Goal: Navigation & Orientation: Find specific page/section

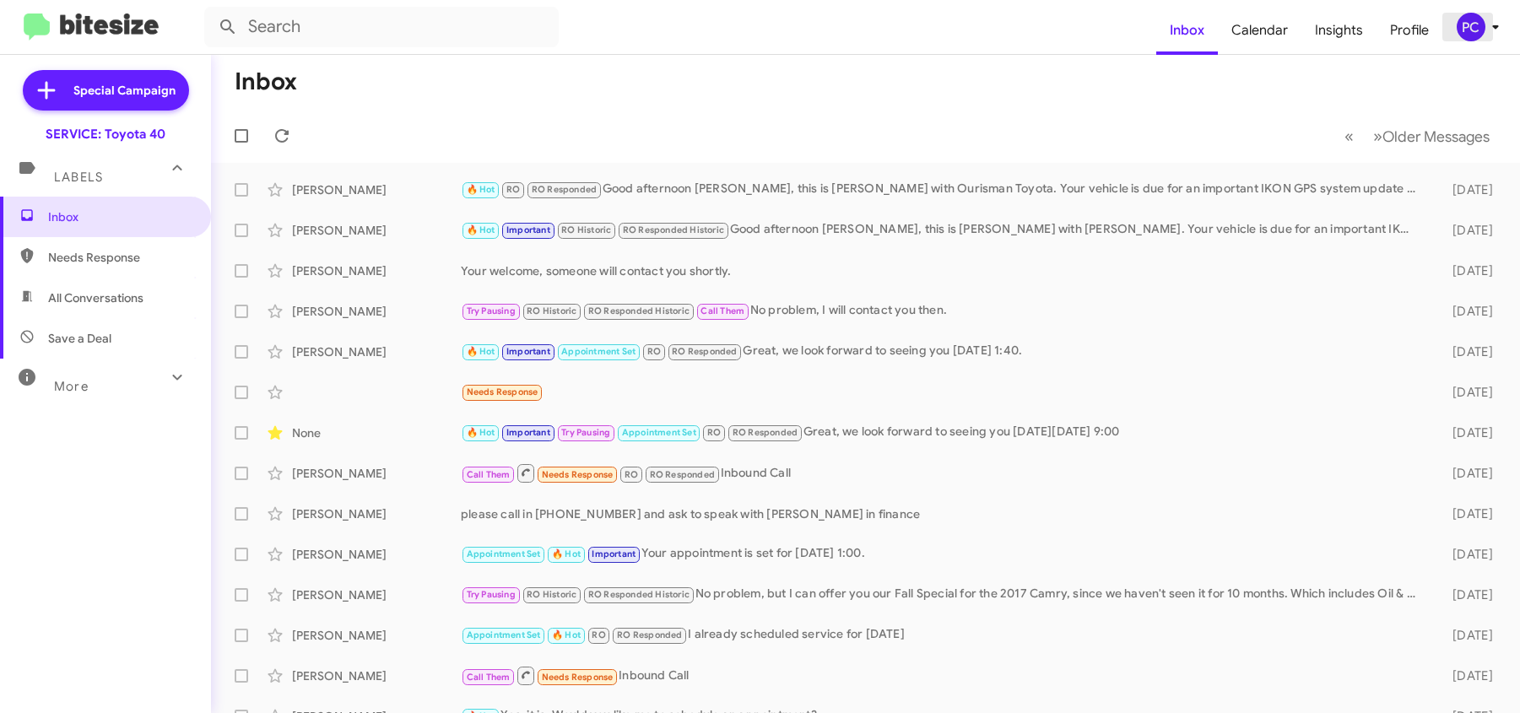
click at [822, 23] on div "PC" at bounding box center [1471, 27] width 29 height 29
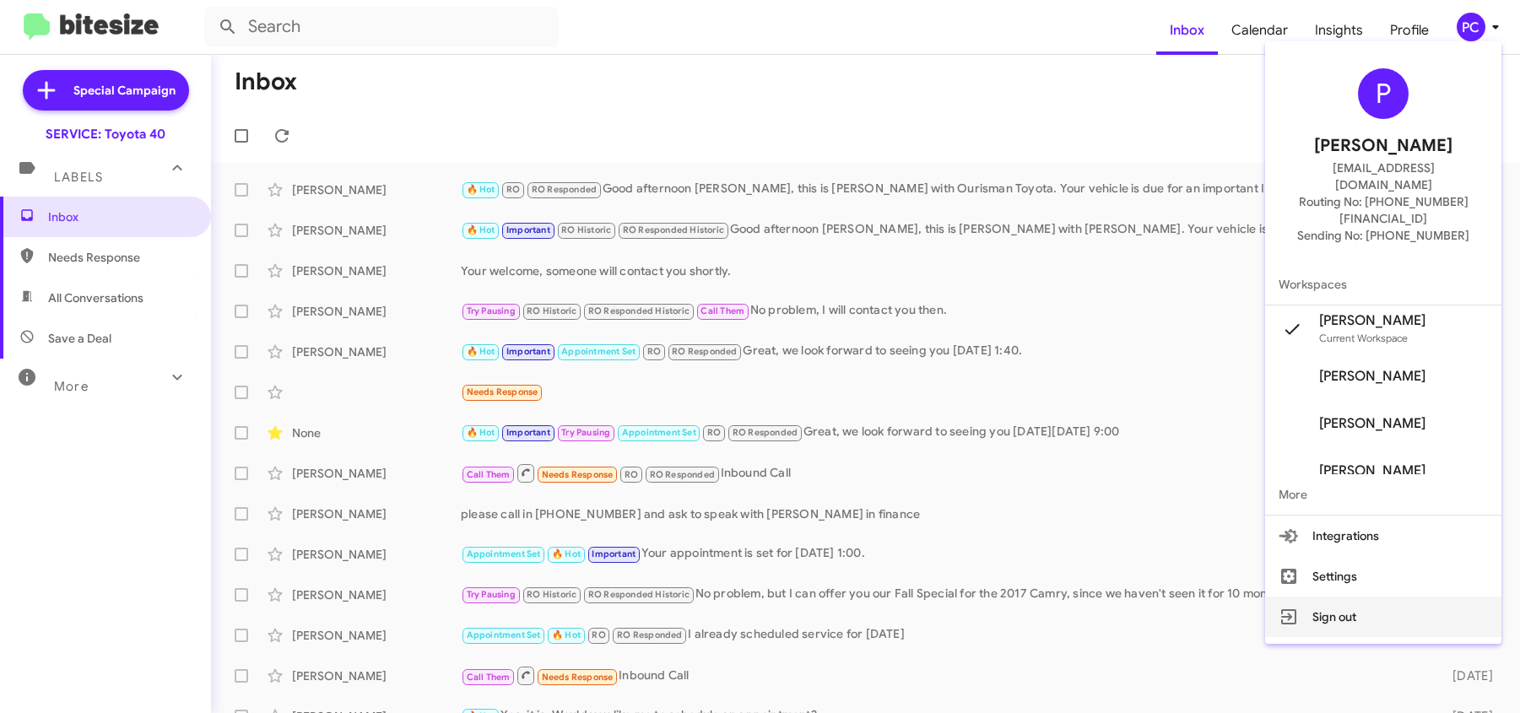
click at [822, 443] on button "Sign out" at bounding box center [1383, 617] width 236 height 41
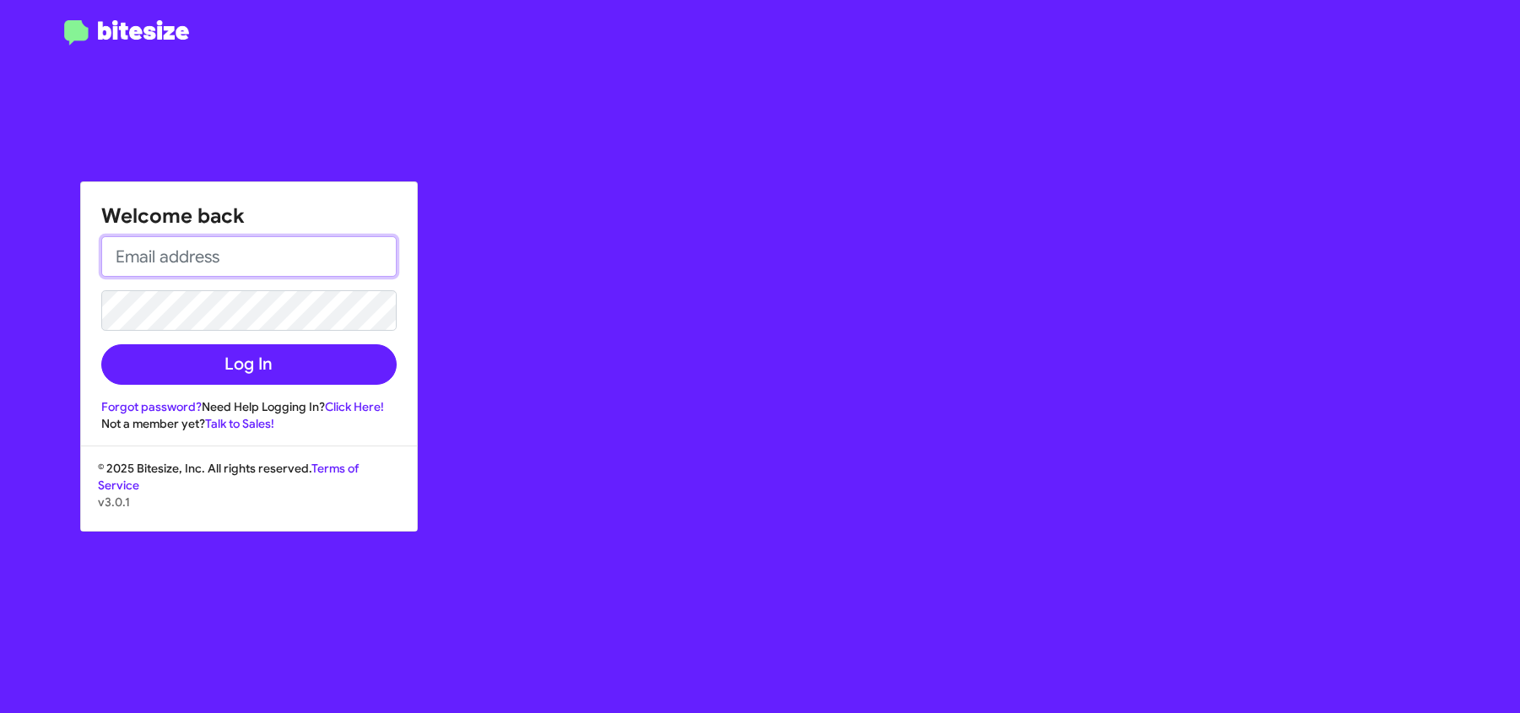
click at [142, 265] on input "email" at bounding box center [248, 256] width 295 height 41
type input "[EMAIL_ADDRESS][DOMAIN_NAME]"
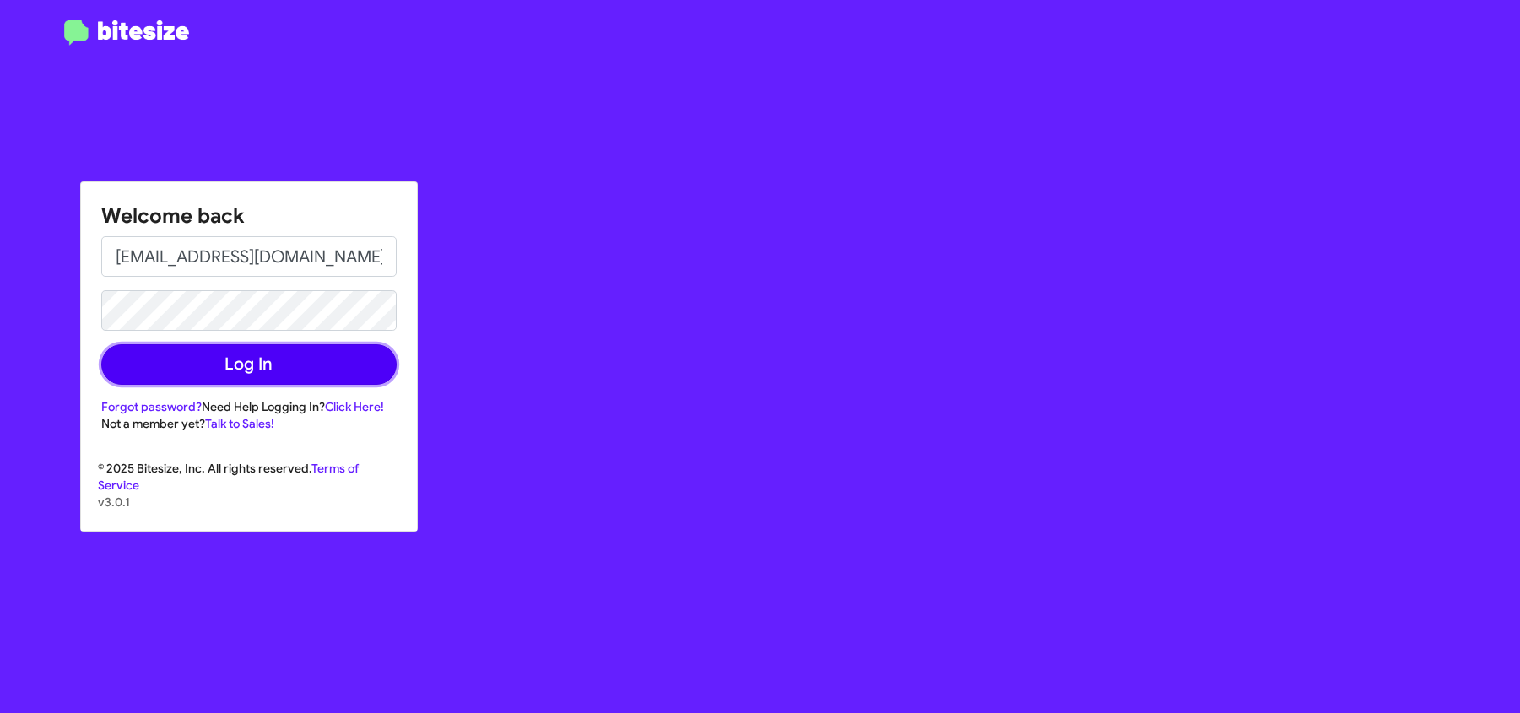
click at [328, 356] on button "Log In" at bounding box center [248, 364] width 295 height 41
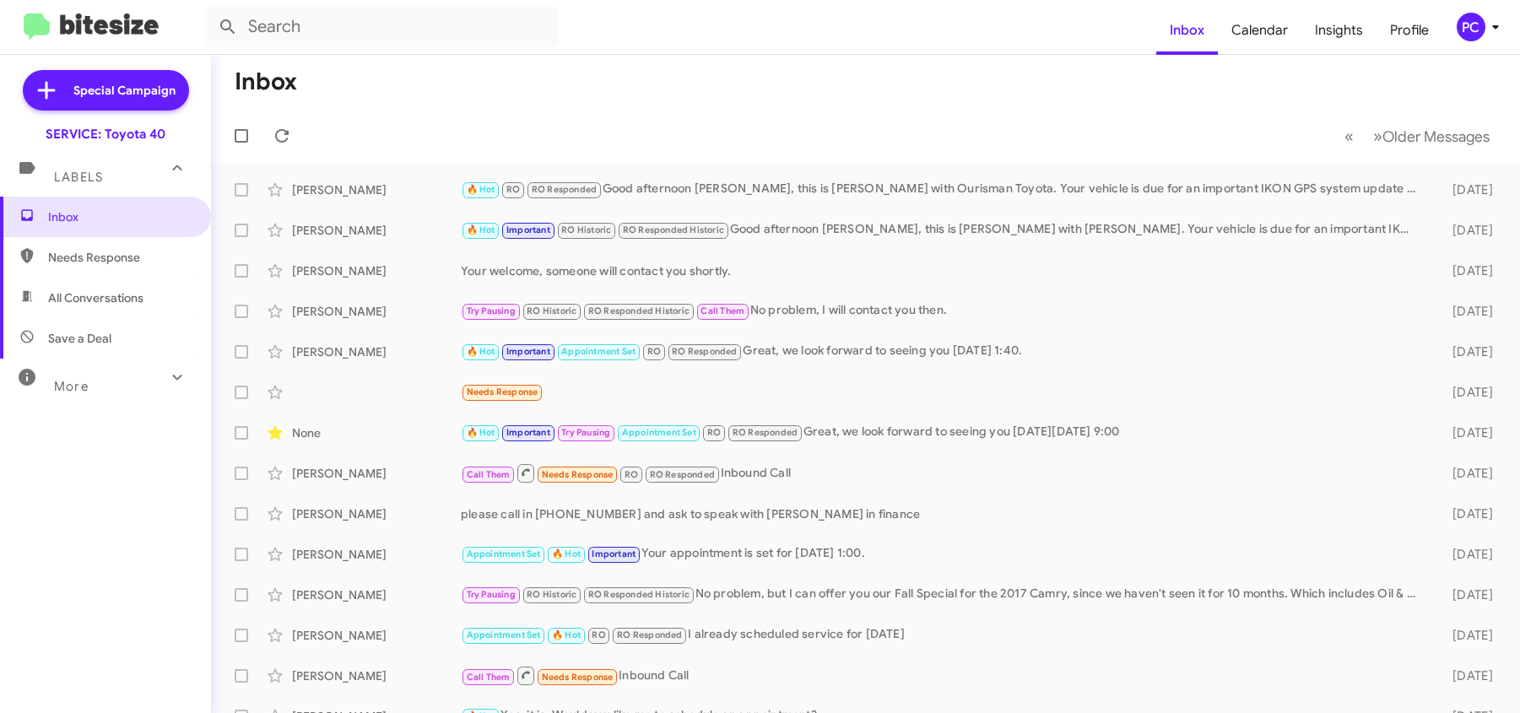
click at [175, 172] on icon at bounding box center [177, 168] width 20 height 20
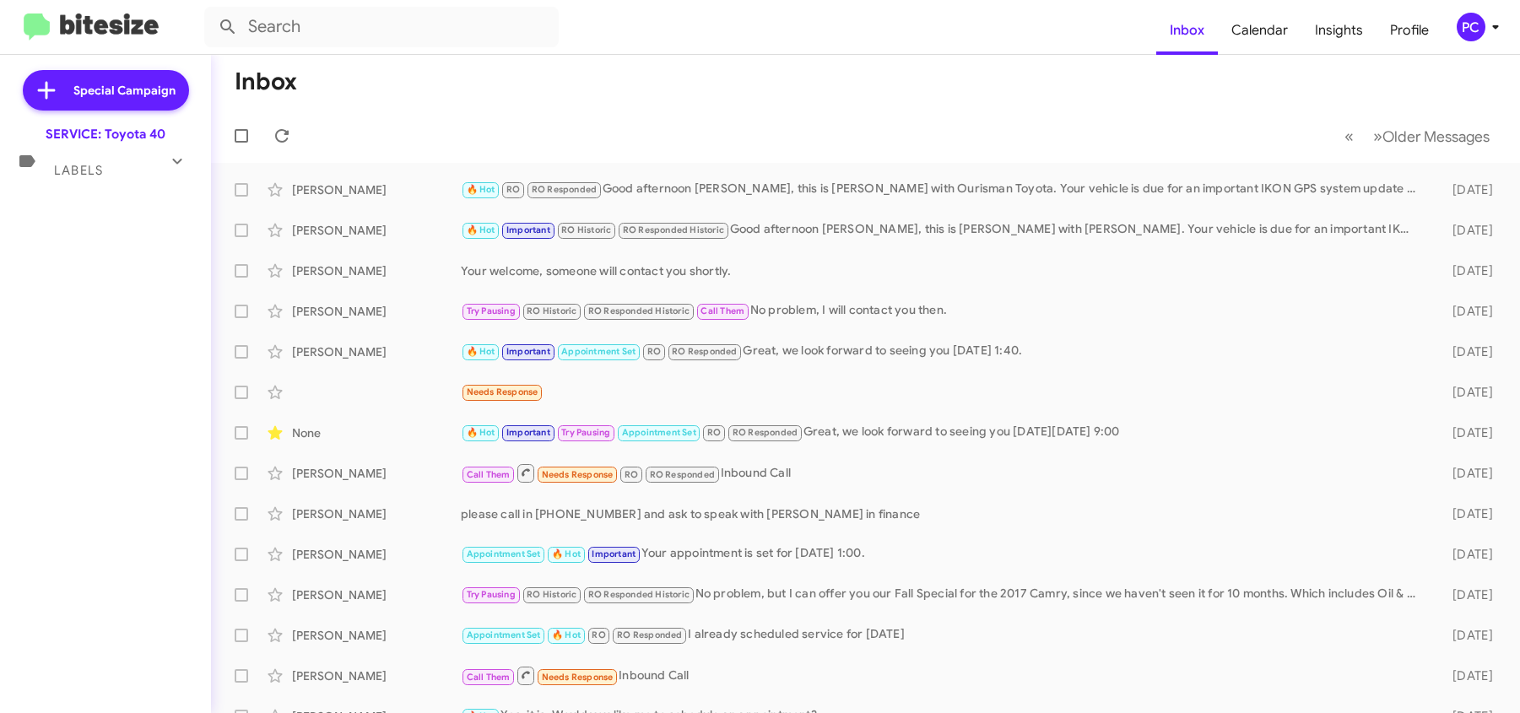
click at [175, 172] on mat-icon at bounding box center [177, 161] width 27 height 27
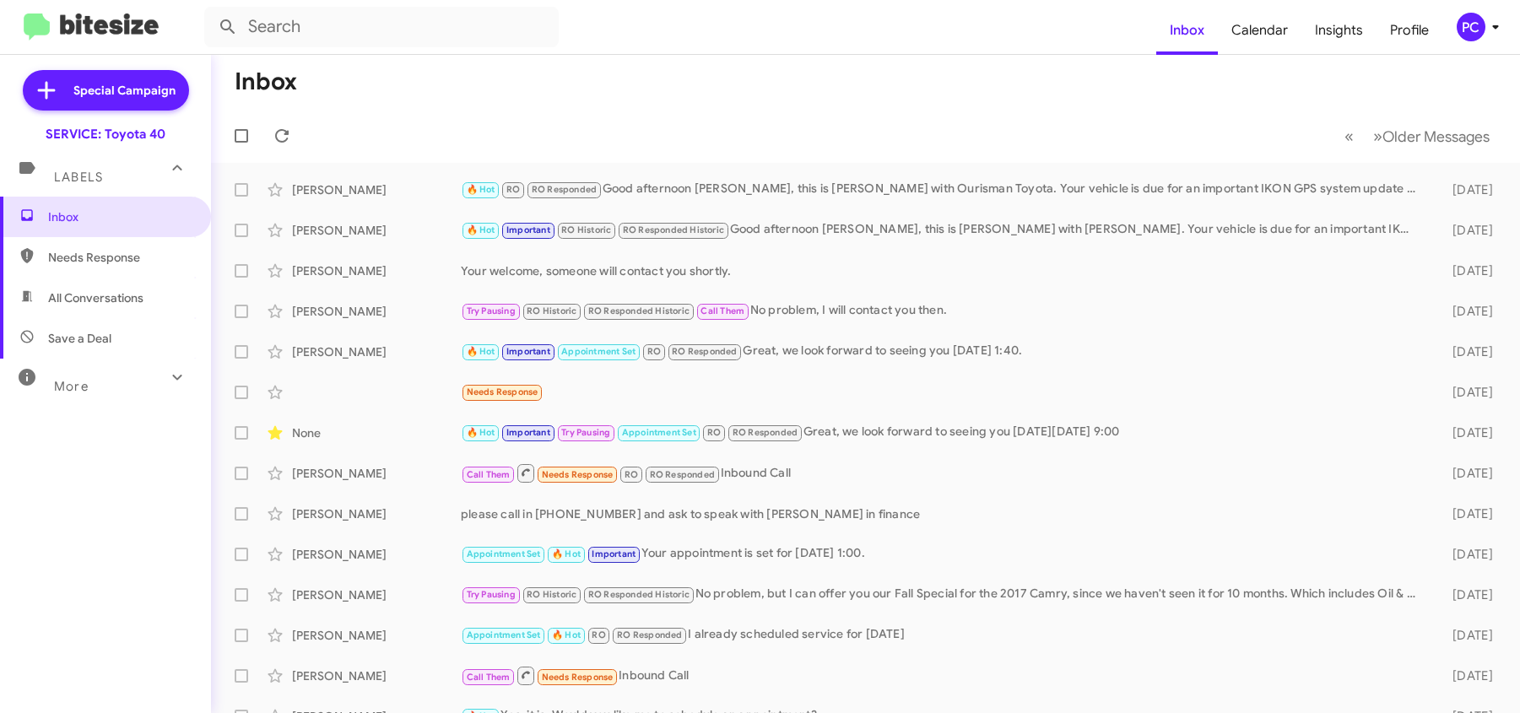
click at [167, 373] on icon at bounding box center [177, 377] width 20 height 20
click at [822, 24] on icon at bounding box center [1496, 27] width 20 height 20
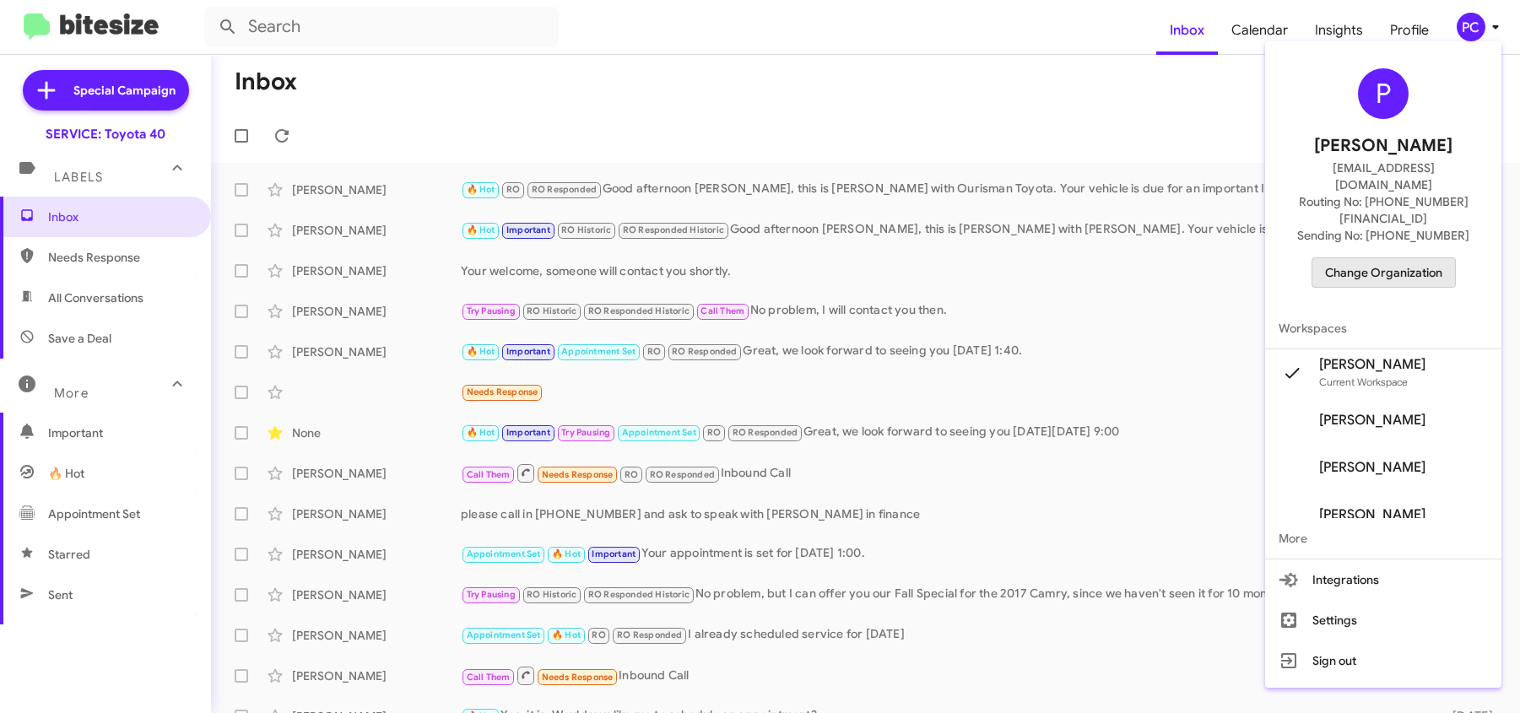
click at [822, 258] on span "Change Organization" at bounding box center [1383, 272] width 117 height 29
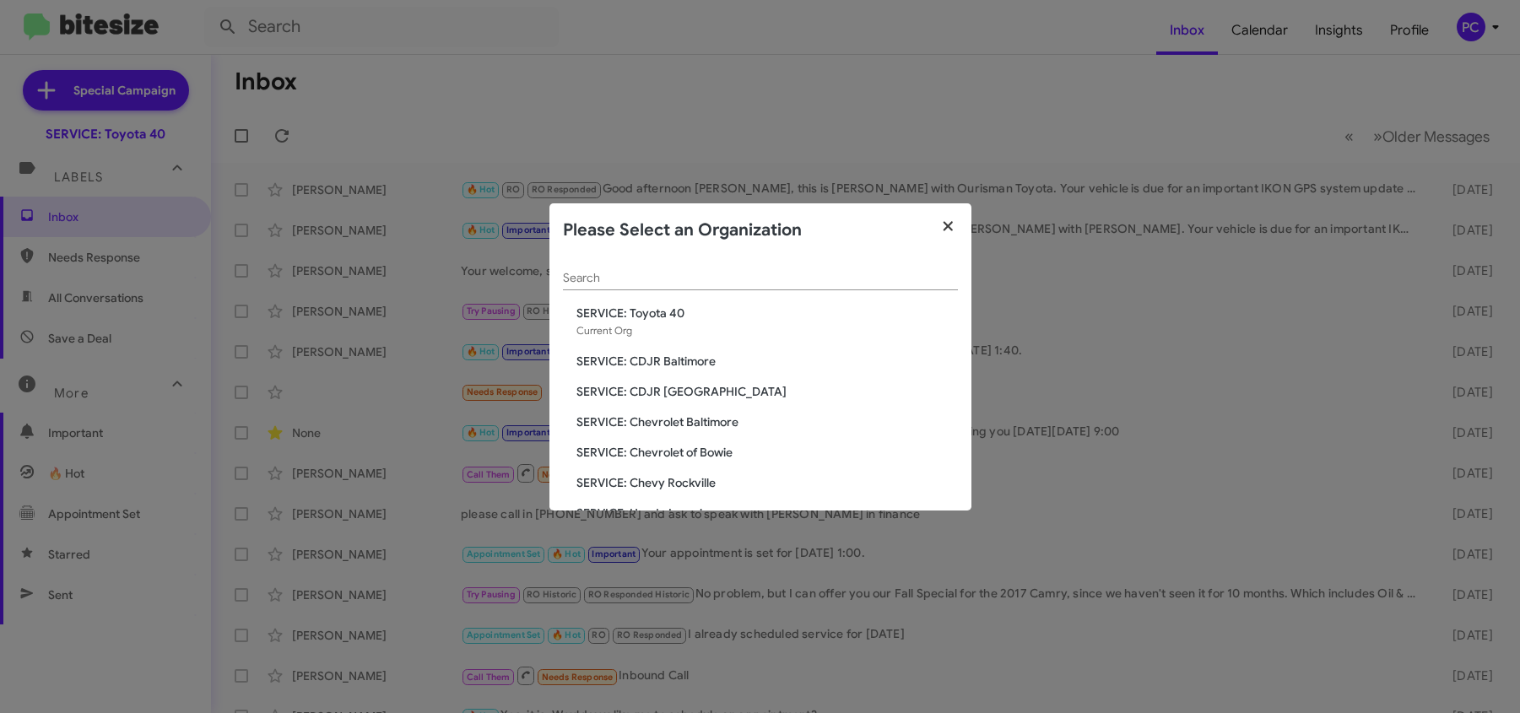
click at [822, 225] on icon "button" at bounding box center [948, 225] width 9 height 9
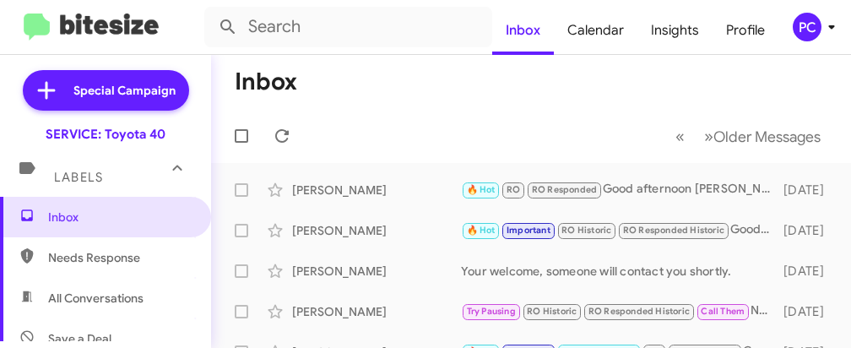
click at [423, 89] on mat-toolbar-row "Inbox" at bounding box center [531, 82] width 640 height 54
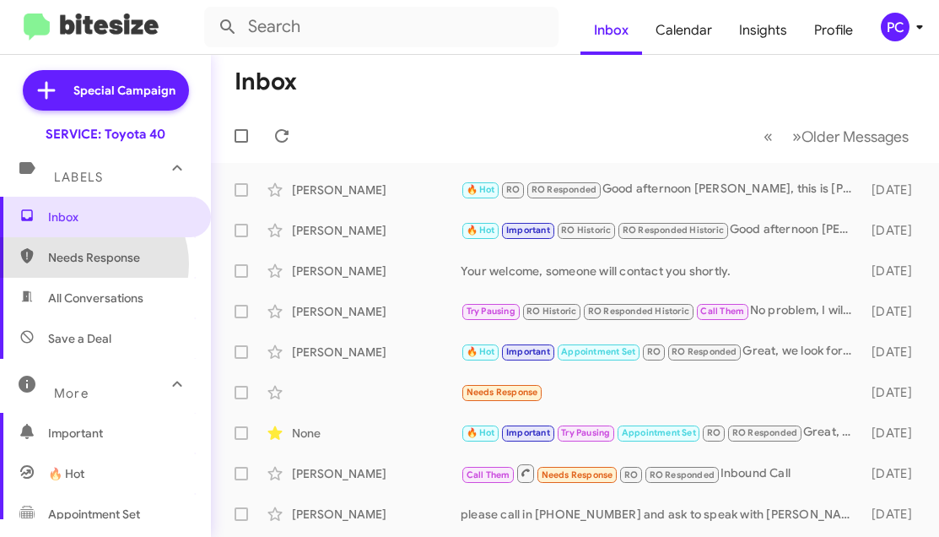
click at [91, 264] on span "Needs Response" at bounding box center [119, 257] width 143 height 17
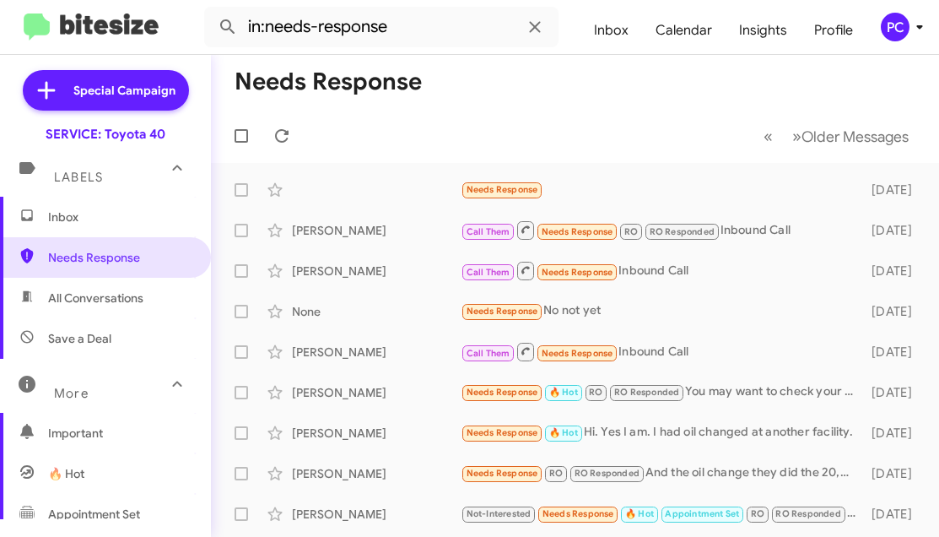
click at [92, 293] on span "All Conversations" at bounding box center [95, 298] width 95 height 17
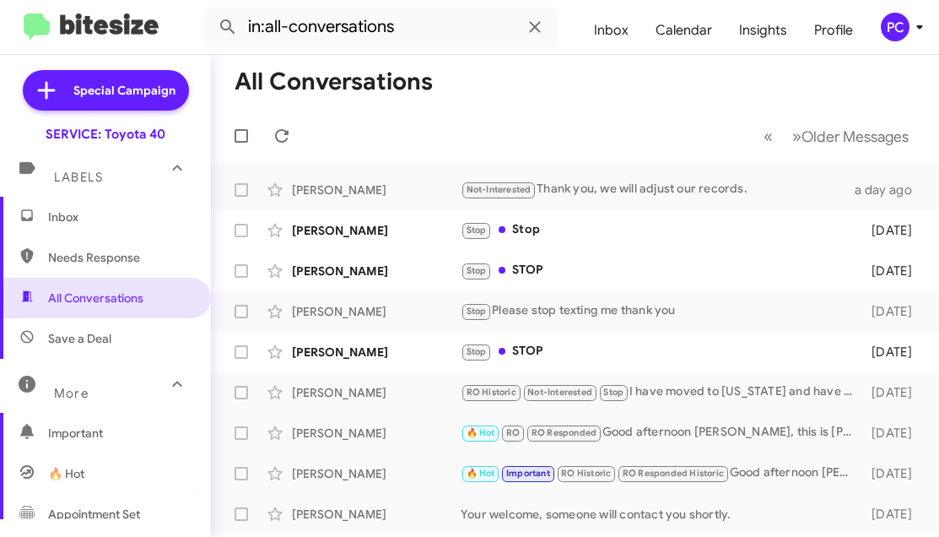
click at [80, 340] on span "Save a Deal" at bounding box center [79, 338] width 63 height 17
type input "in:not-interested"
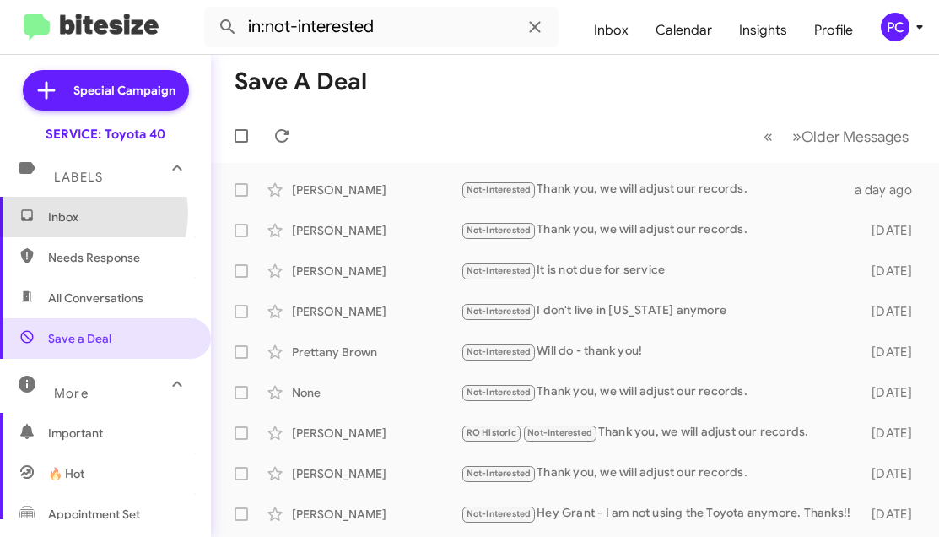
click at [77, 213] on span "Inbox" at bounding box center [119, 216] width 143 height 17
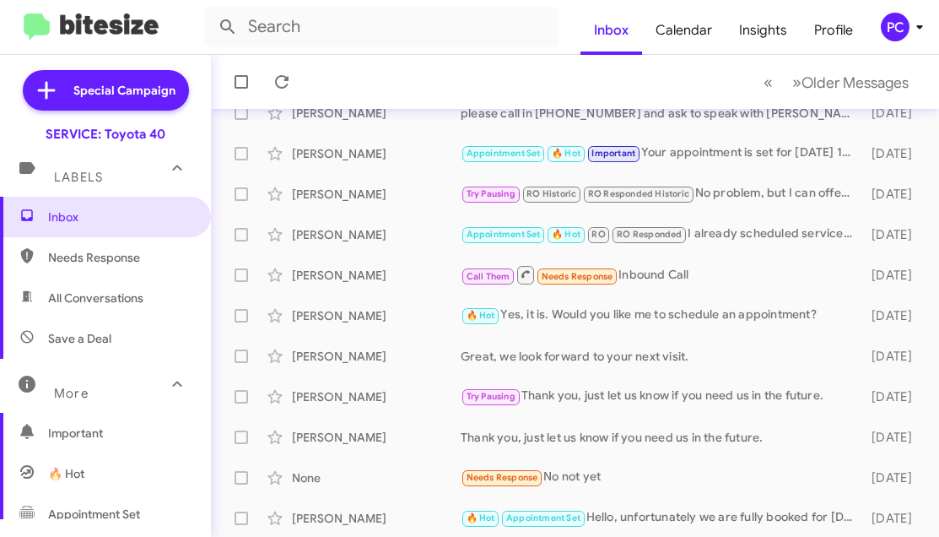
scroll to position [443, 0]
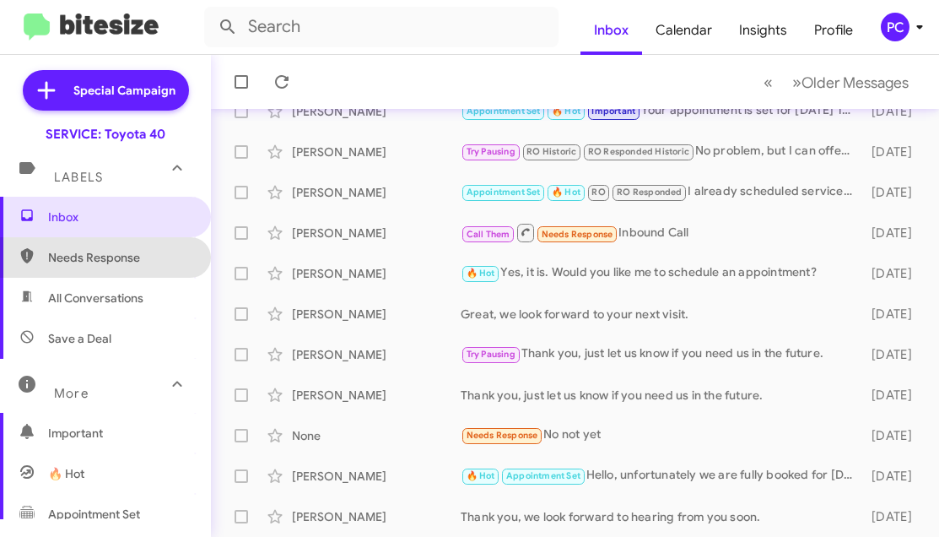
click at [127, 252] on span "Needs Response" at bounding box center [119, 257] width 143 height 17
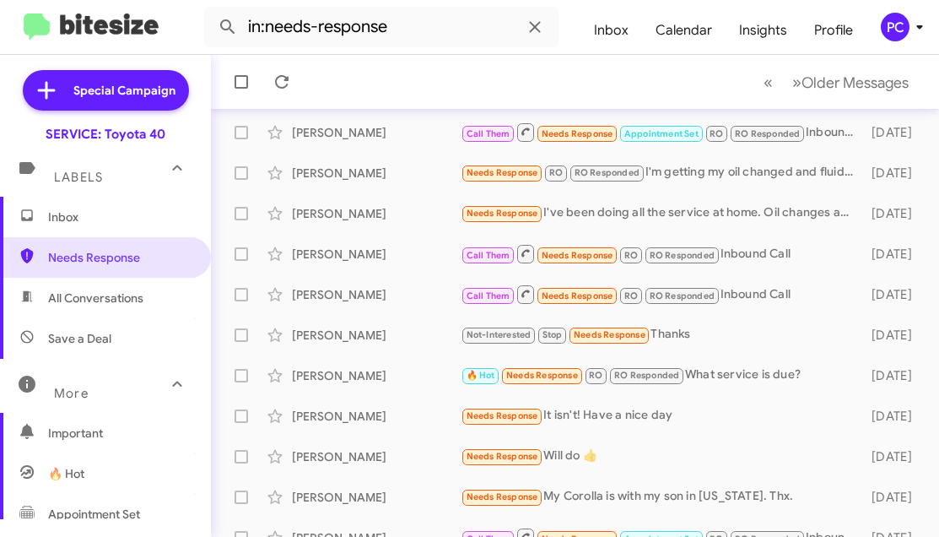
scroll to position [443, 0]
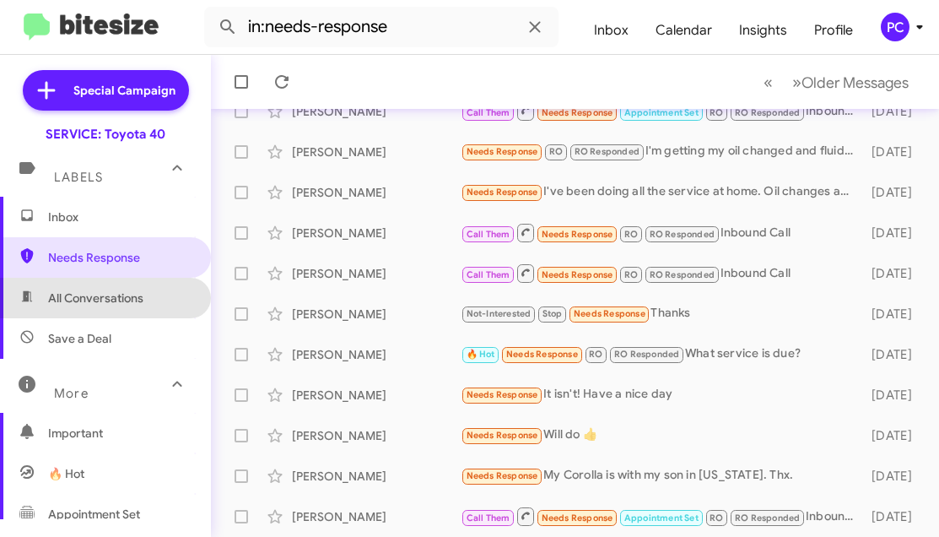
click at [106, 307] on span "All Conversations" at bounding box center [105, 298] width 211 height 41
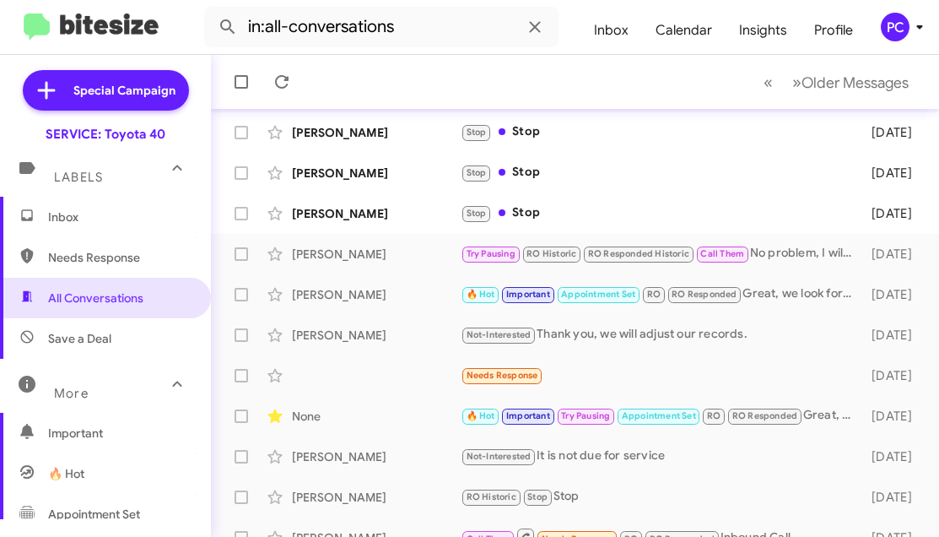
scroll to position [443, 0]
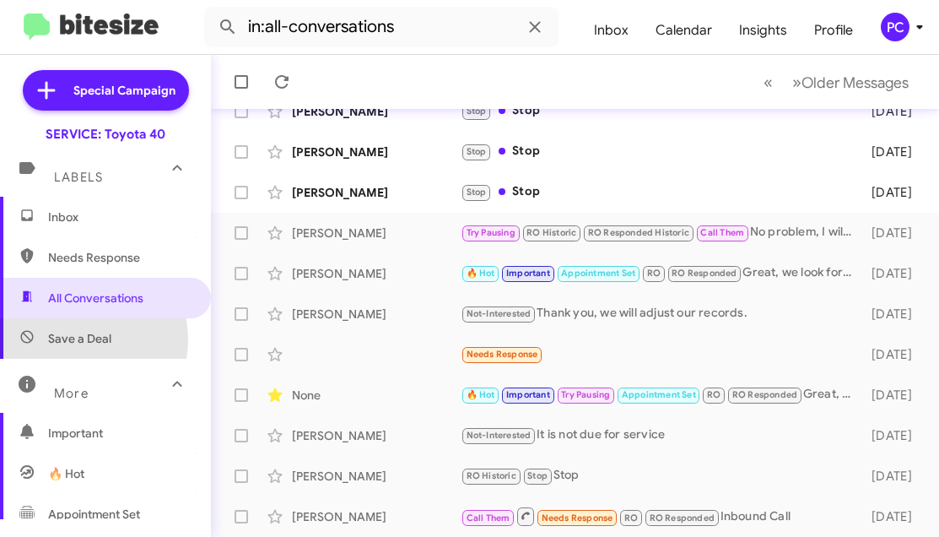
click at [84, 339] on span "Save a Deal" at bounding box center [79, 338] width 63 height 17
type input "in:not-interested"
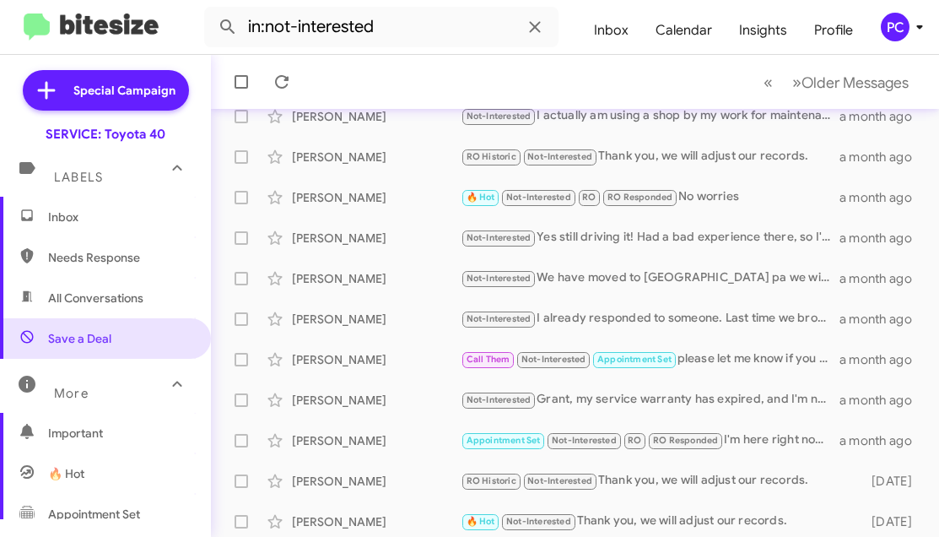
scroll to position [443, 0]
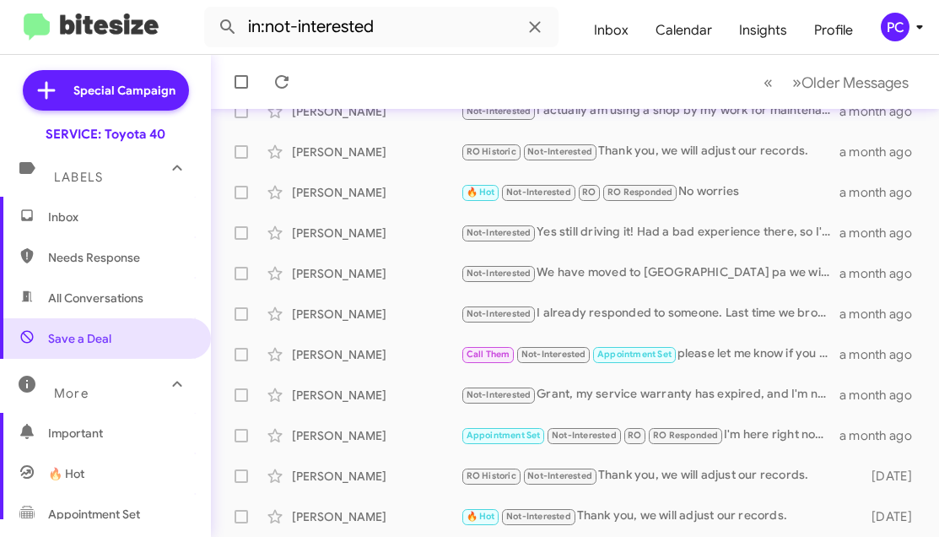
click at [416, 85] on mat-toolbar-row "« Previous » Next Older Messages" at bounding box center [575, 82] width 728 height 54
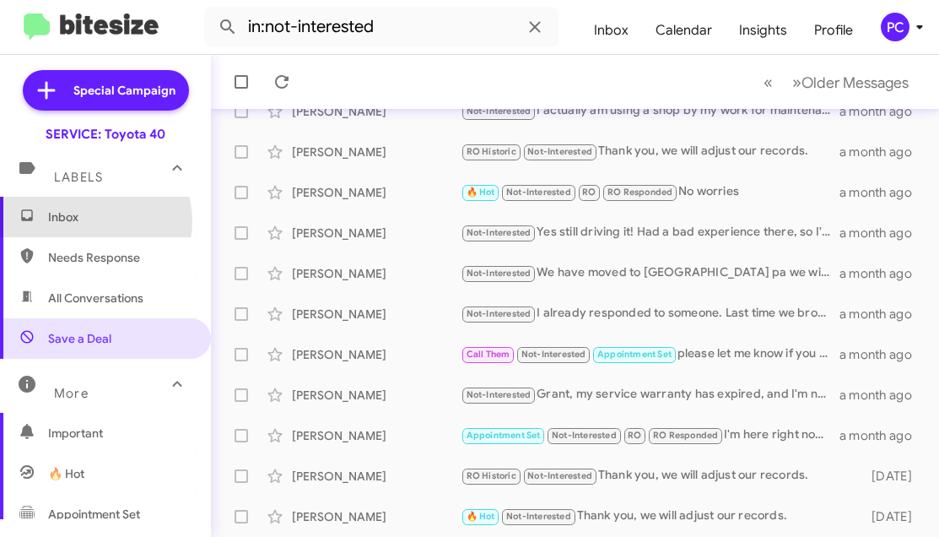
click at [95, 221] on span "Inbox" at bounding box center [119, 216] width 143 height 17
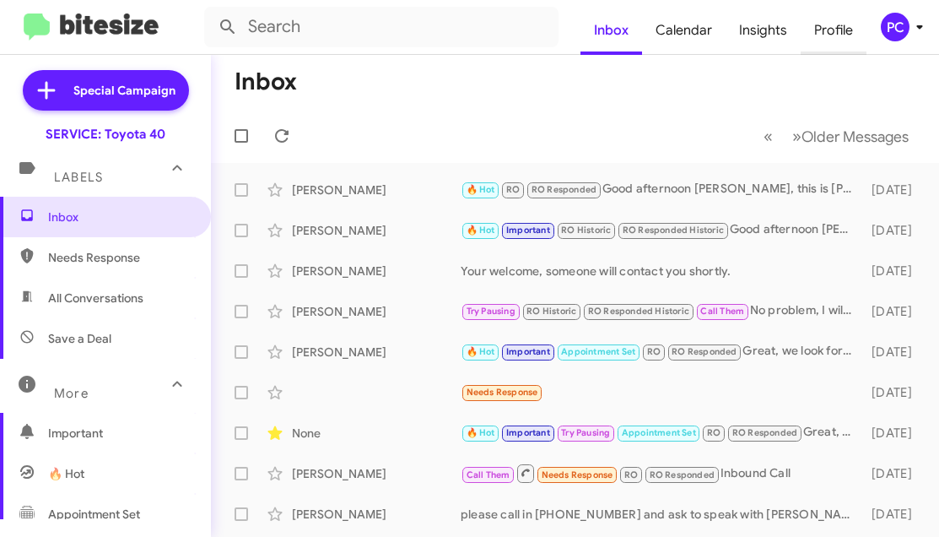
click at [822, 31] on span "Profile" at bounding box center [834, 30] width 66 height 49
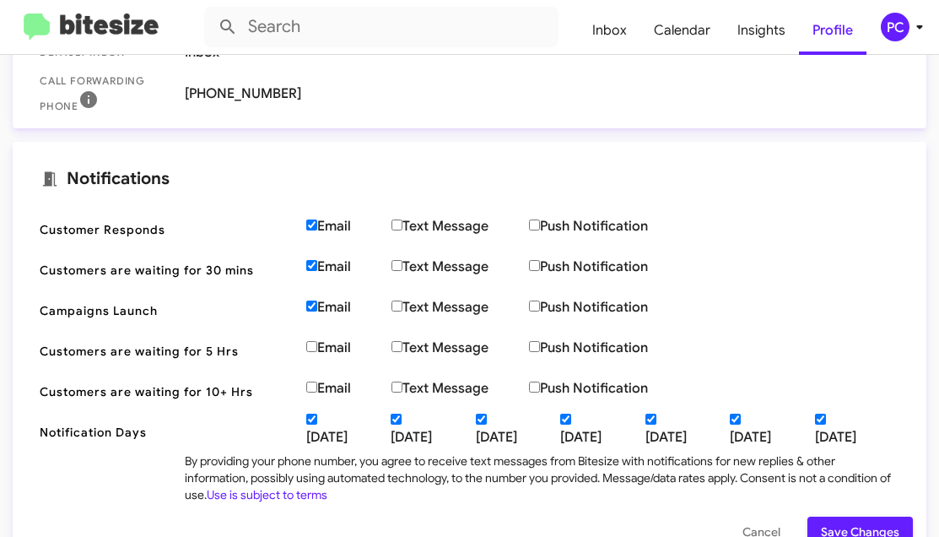
scroll to position [506, 0]
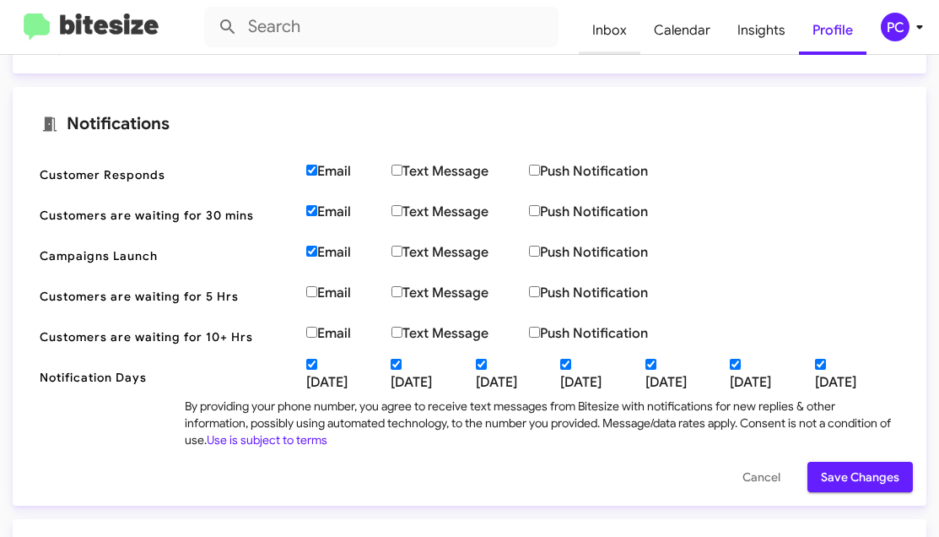
click at [629, 30] on span "Inbox" at bounding box center [610, 30] width 62 height 49
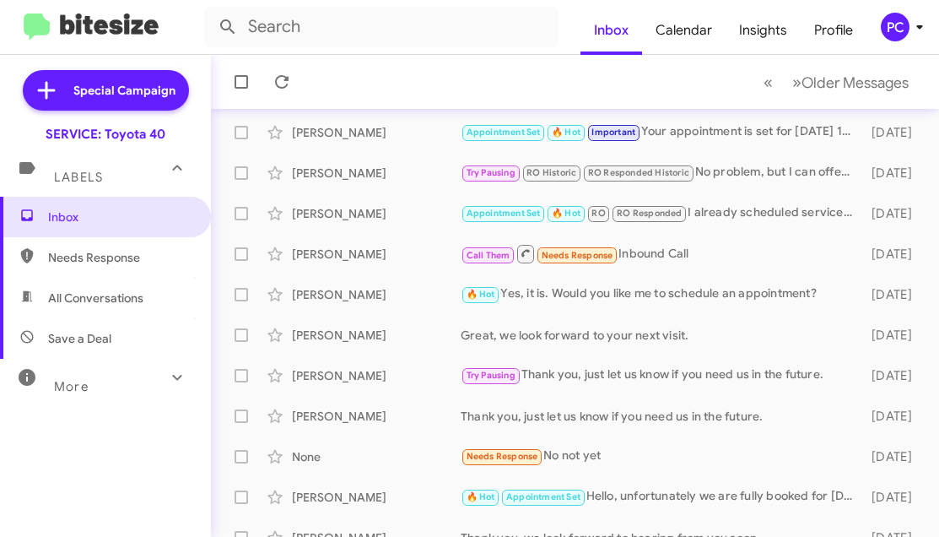
scroll to position [443, 0]
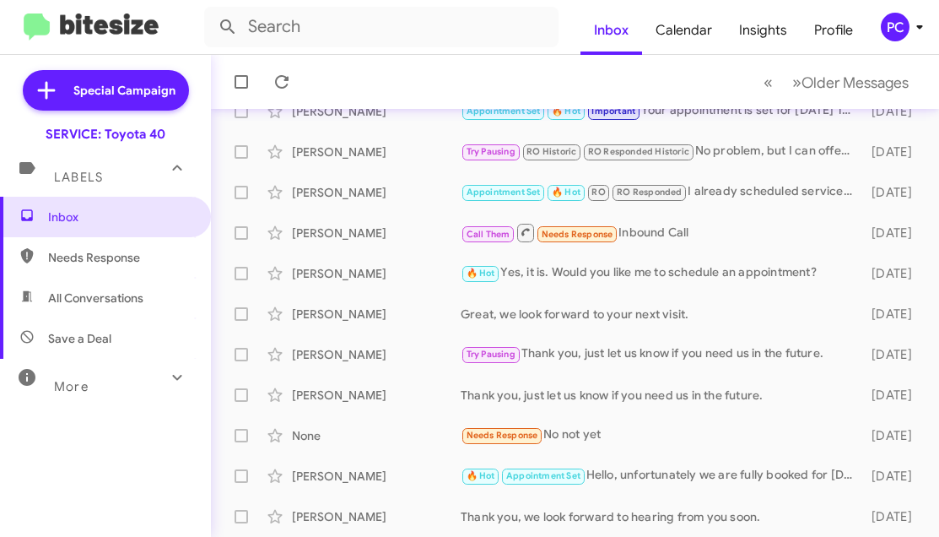
click at [109, 256] on span "Needs Response" at bounding box center [119, 257] width 143 height 17
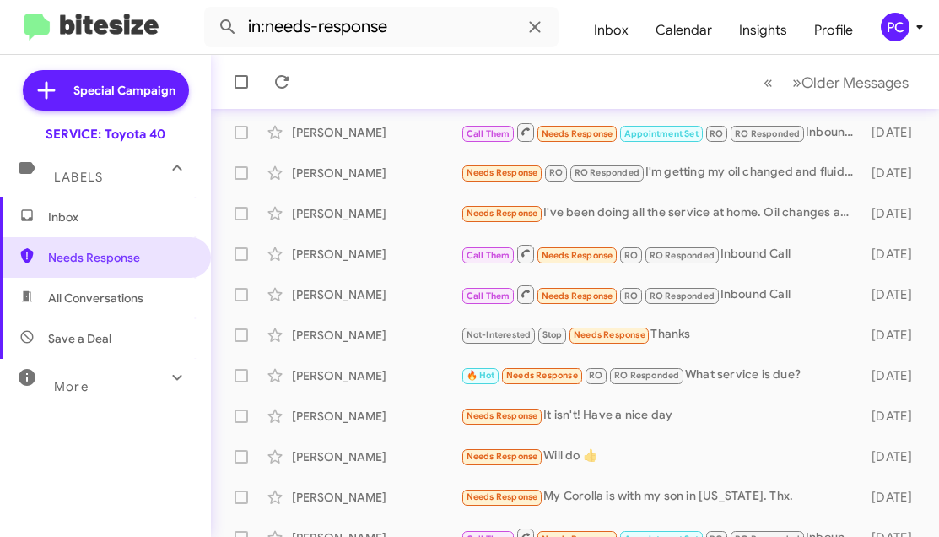
scroll to position [443, 0]
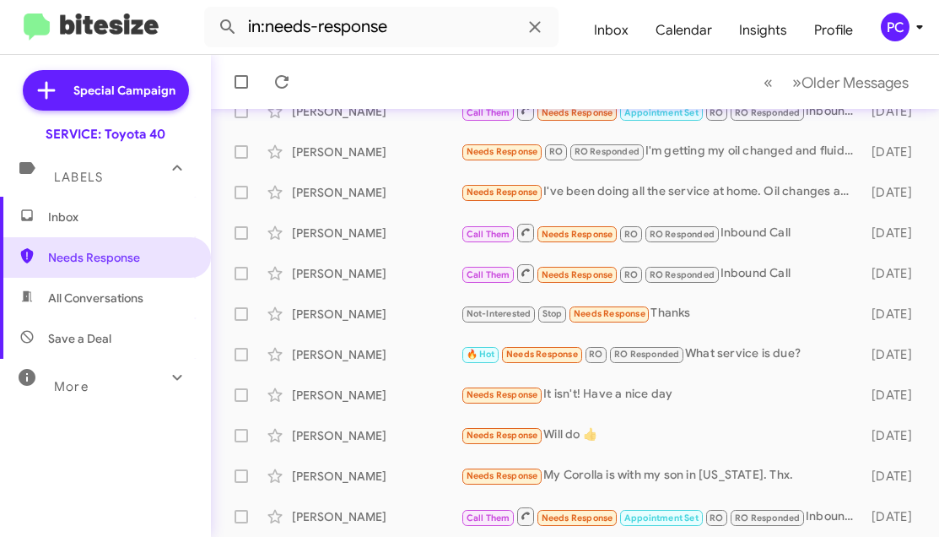
click at [116, 295] on span "All Conversations" at bounding box center [95, 298] width 95 height 17
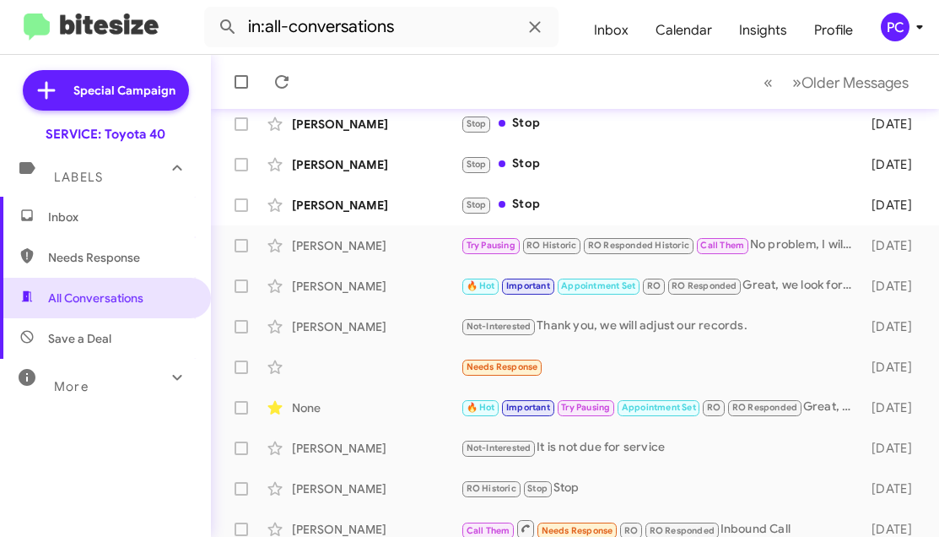
scroll to position [443, 0]
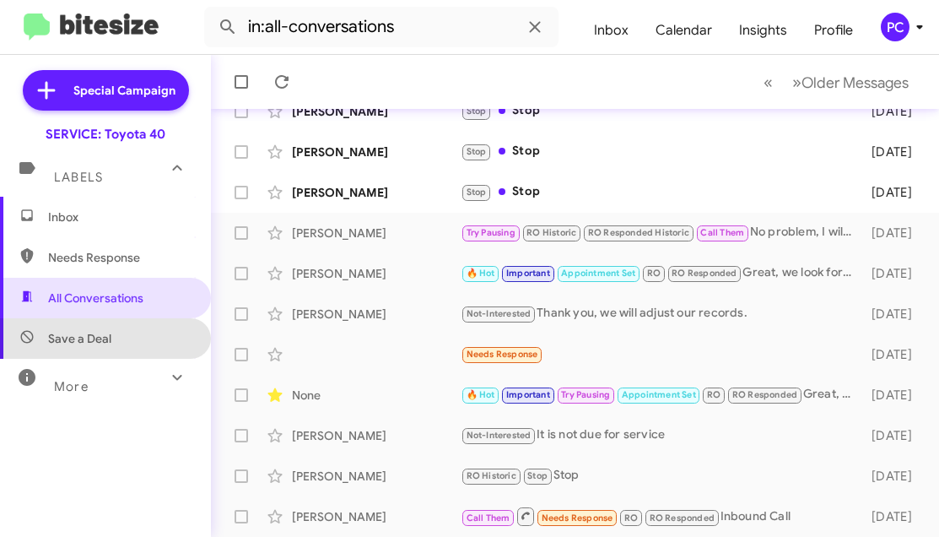
click at [120, 346] on span "Save a Deal" at bounding box center [105, 338] width 211 height 41
type input "in:not-interested"
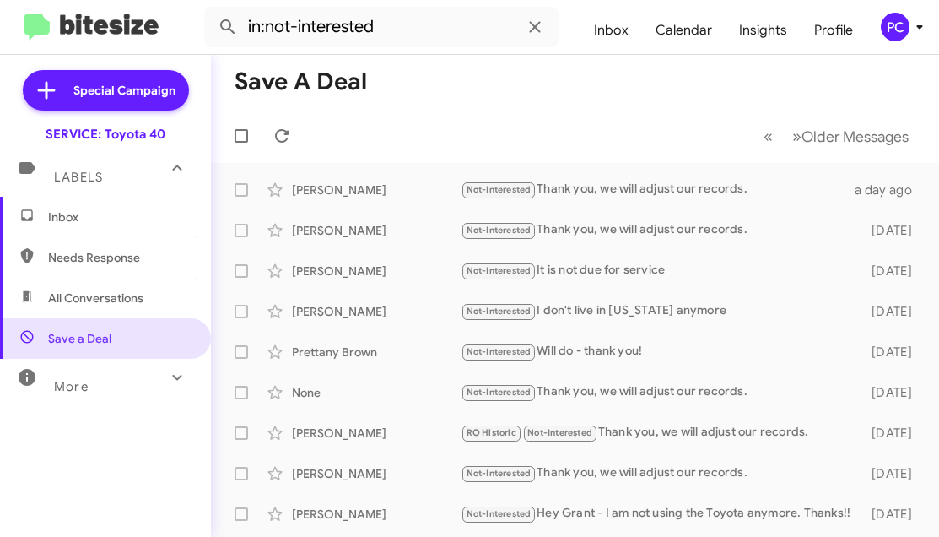
click at [70, 219] on span "Inbox" at bounding box center [119, 216] width 143 height 17
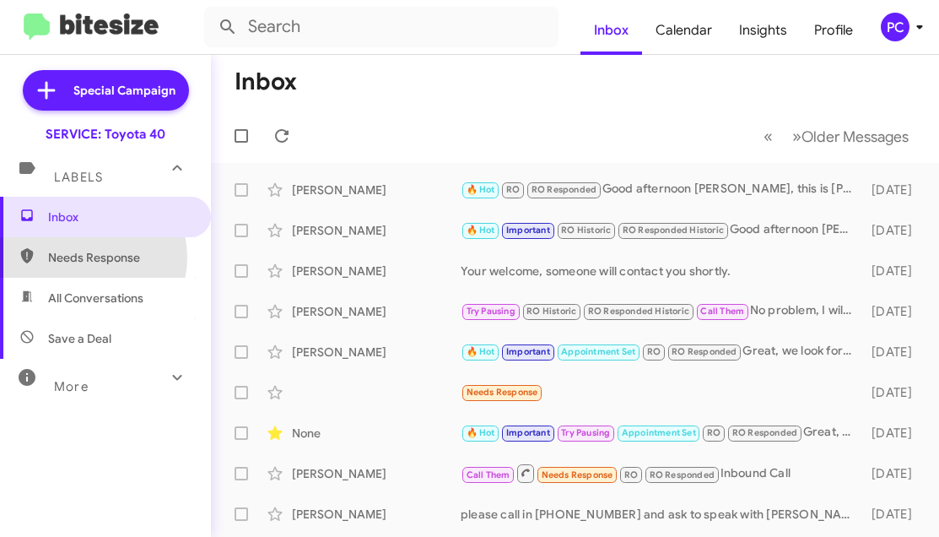
click at [87, 257] on span "Needs Response" at bounding box center [119, 257] width 143 height 17
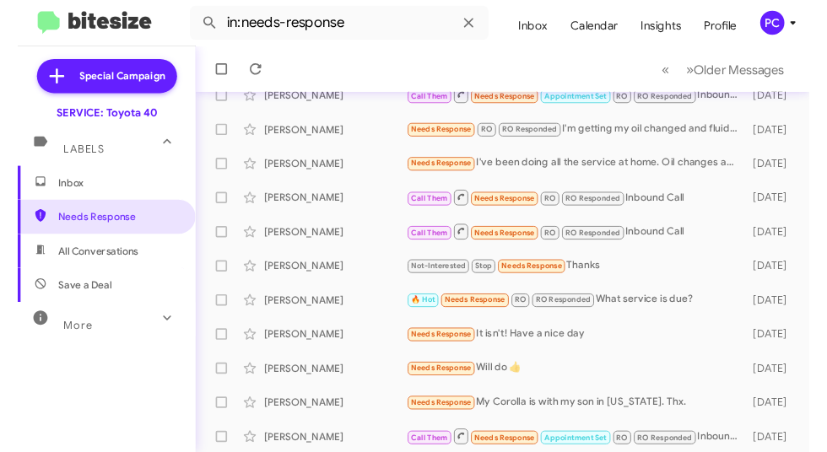
scroll to position [443, 0]
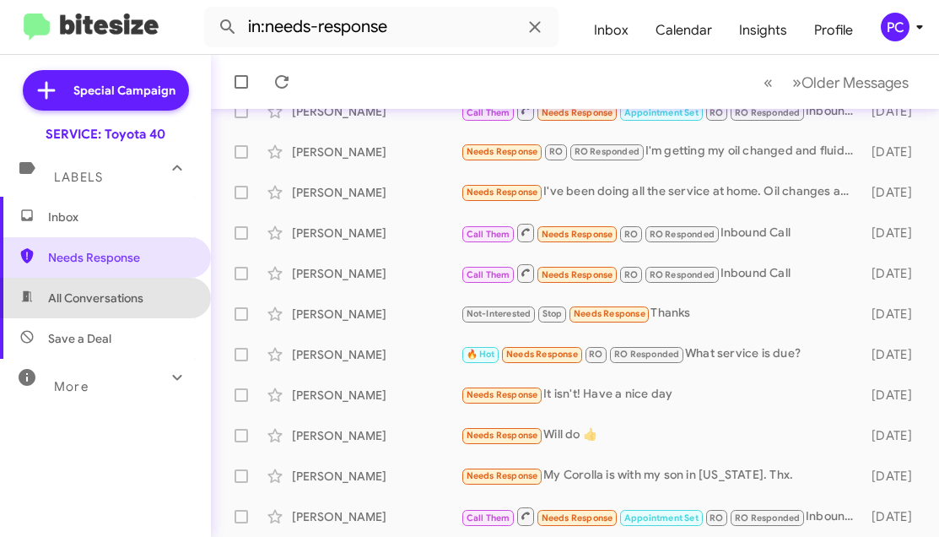
click at [127, 298] on span "All Conversations" at bounding box center [95, 298] width 95 height 17
type input "in:all-conversations"
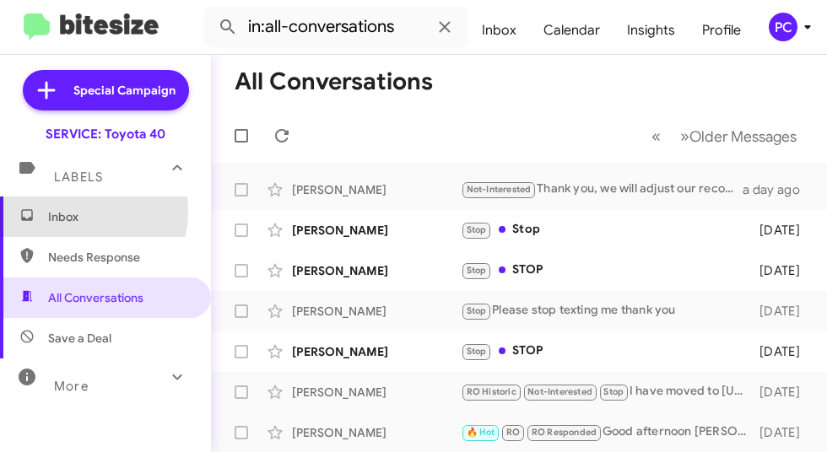
click at [54, 210] on span "Inbox" at bounding box center [119, 216] width 143 height 17
